Goal: Transaction & Acquisition: Purchase product/service

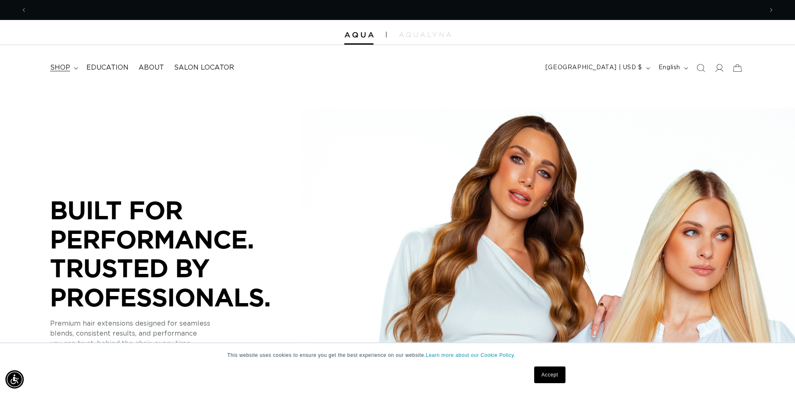
scroll to position [0, 736]
click at [50, 65] on span "shop" at bounding box center [60, 67] width 20 height 9
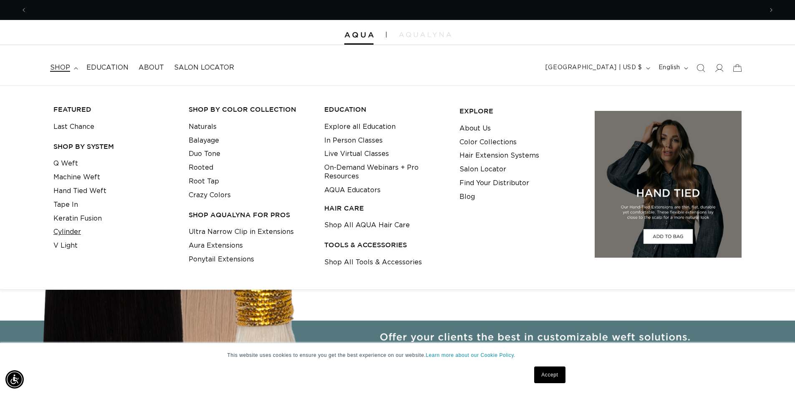
scroll to position [0, 1472]
click at [82, 218] on link "Keratin Fusion" at bounding box center [77, 219] width 48 height 14
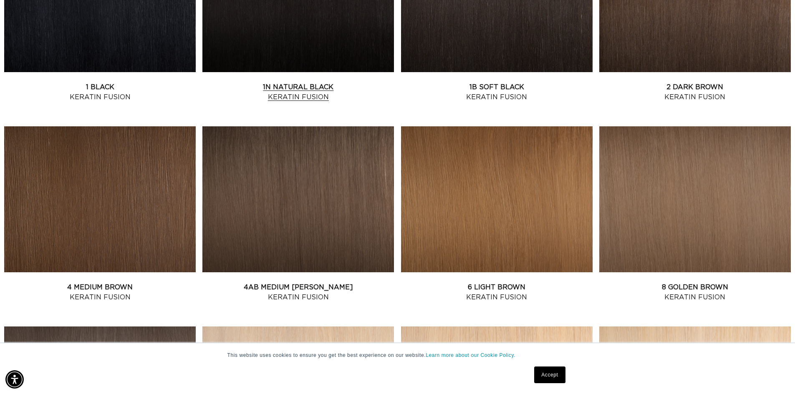
scroll to position [0, 736]
click at [326, 82] on link "1N Natural Black Keratin Fusion" at bounding box center [298, 92] width 192 height 20
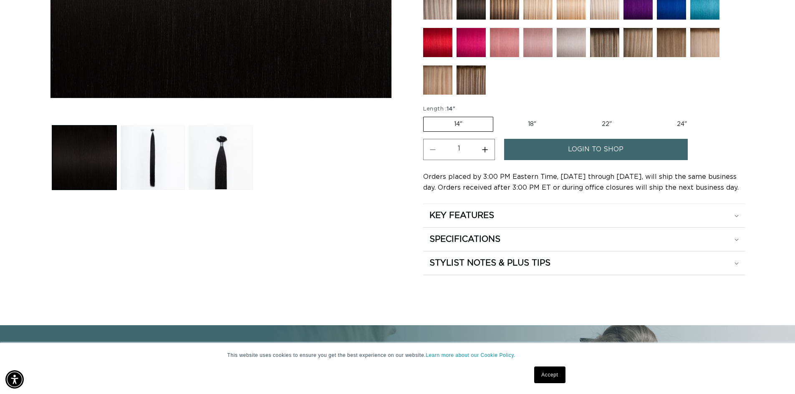
scroll to position [334, 0]
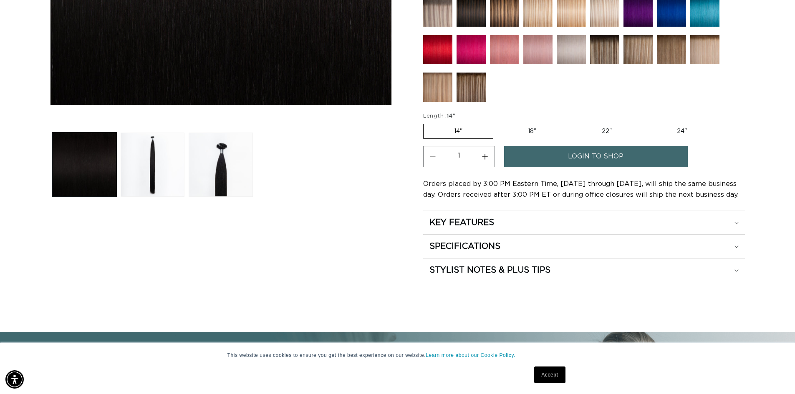
click at [604, 128] on label "22" Variant sold out or unavailable" at bounding box center [606, 131] width 71 height 14
click at [571, 123] on input "22" Variant sold out or unavailable" at bounding box center [571, 122] width 0 height 0
radio input "true"
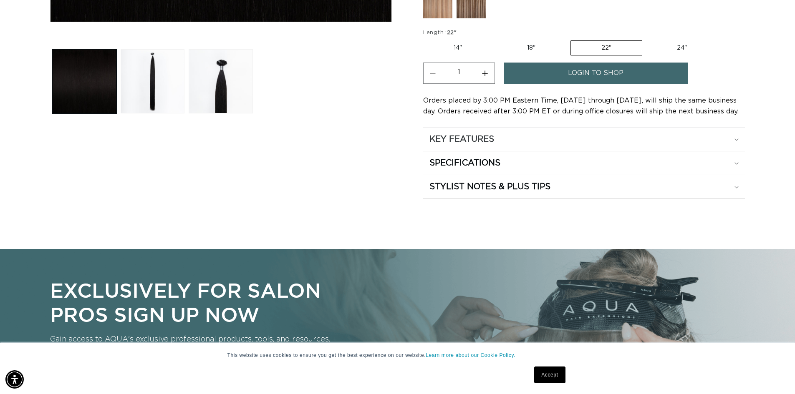
scroll to position [0, 0]
click at [582, 160] on div "SPECIFICATIONS" at bounding box center [584, 163] width 309 height 11
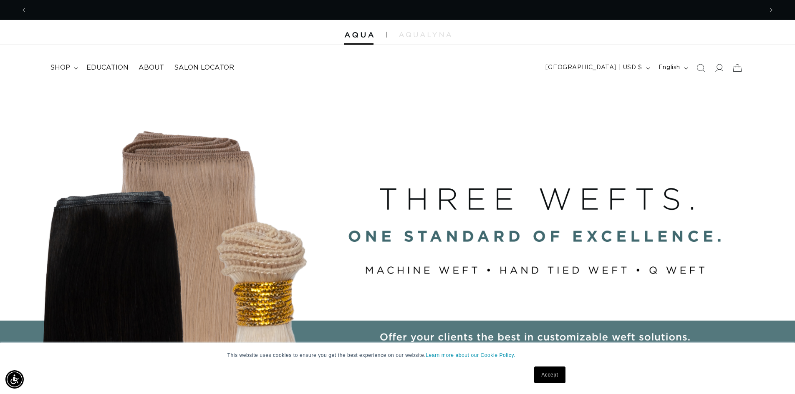
scroll to position [0, 1472]
